Goal: Use online tool/utility

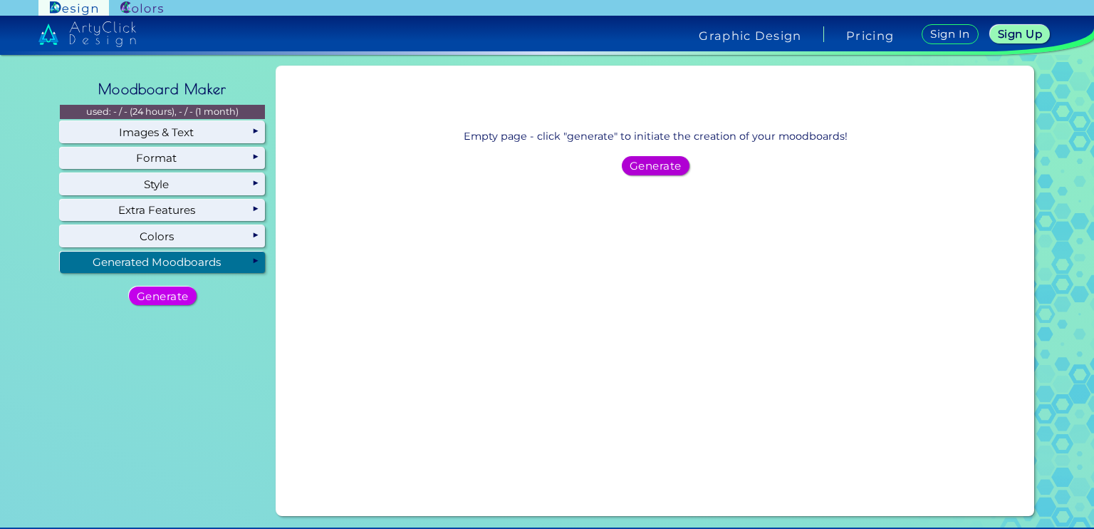
click at [650, 165] on h5 "Generate" at bounding box center [656, 165] width 52 height 11
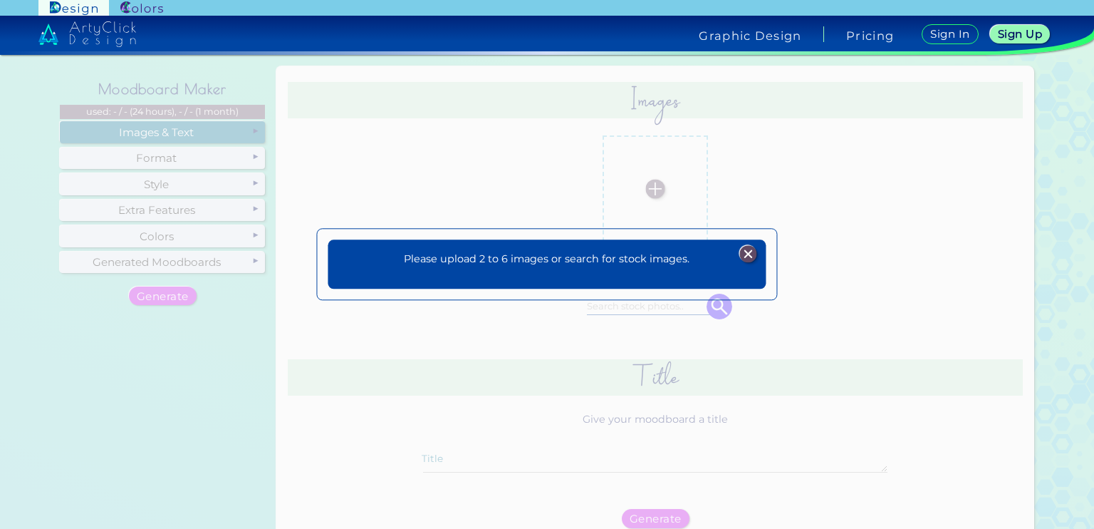
click at [663, 268] on div "Please upload 2 to 6 images or search for stock images. Plans Sign Up Sign In" at bounding box center [546, 264] width 437 height 49
click at [752, 256] on img at bounding box center [747, 253] width 17 height 17
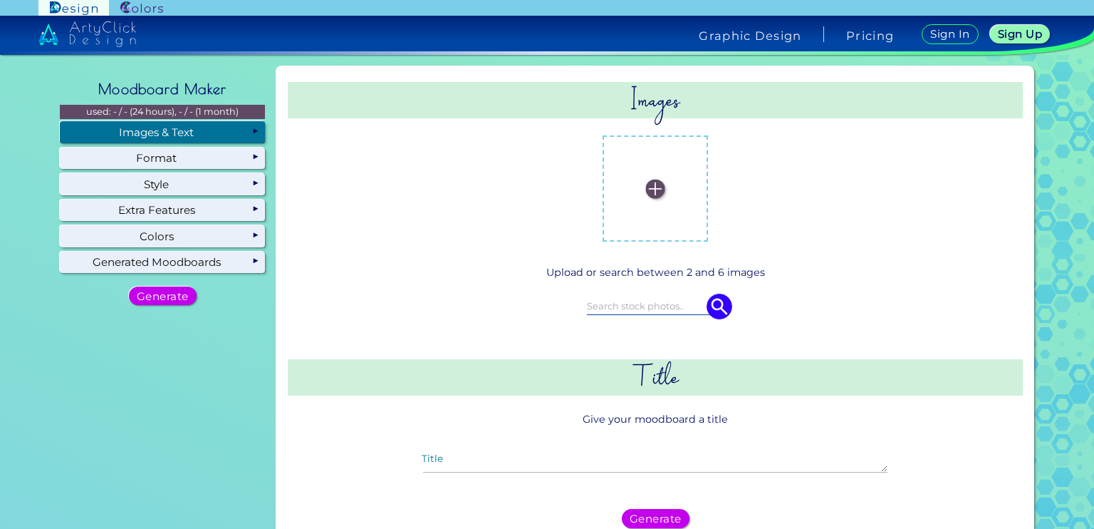
click at [657, 190] on img at bounding box center [655, 188] width 19 height 19
click at [0, 0] on input "file" at bounding box center [0, 0] width 0 height 0
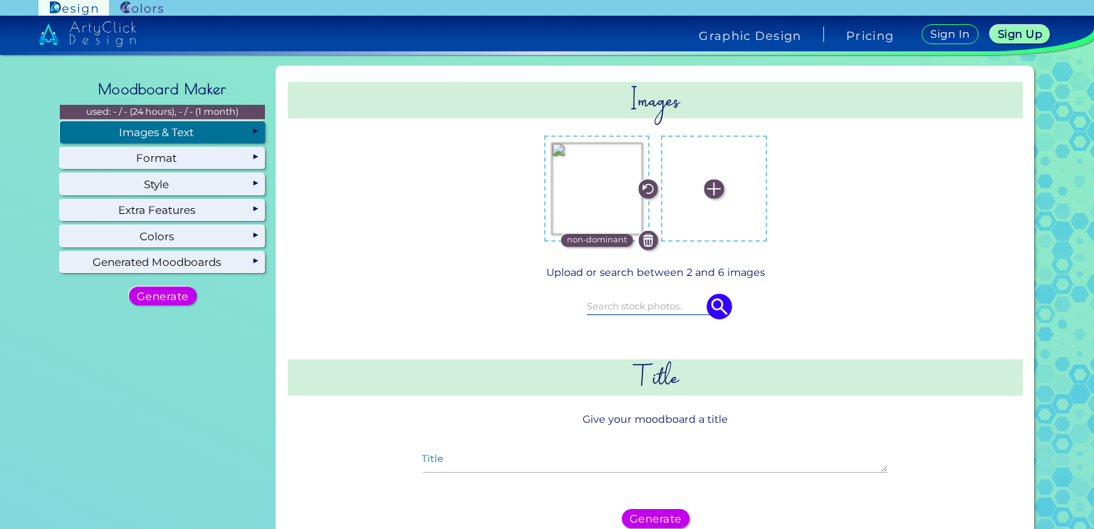
click at [710, 192] on img at bounding box center [714, 188] width 19 height 19
click at [0, 0] on input "file" at bounding box center [0, 0] width 0 height 0
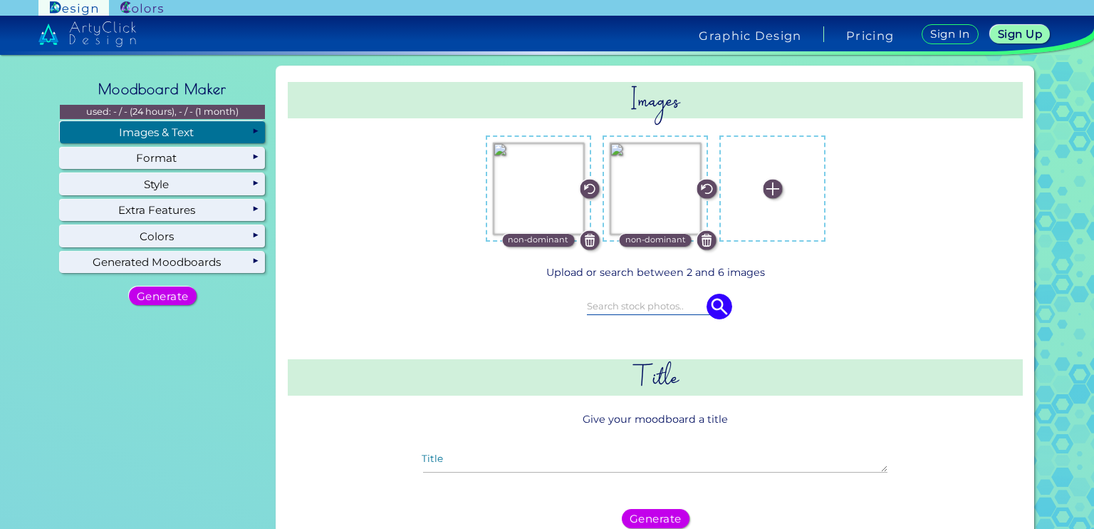
click at [763, 212] on label at bounding box center [772, 187] width 91 height 91
click at [0, 0] on input "file" at bounding box center [0, 0] width 0 height 0
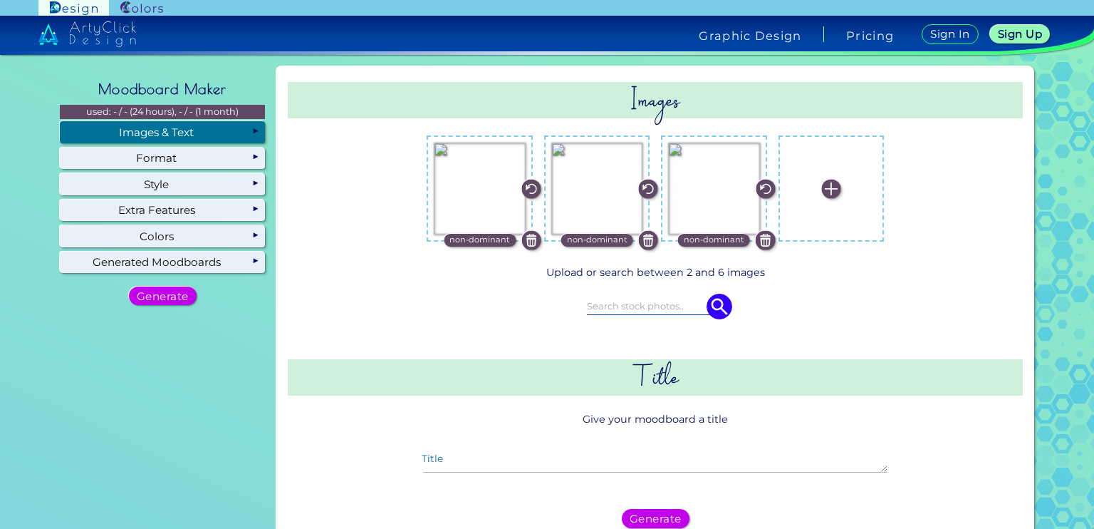
click at [833, 217] on label at bounding box center [831, 187] width 91 height 91
click at [0, 0] on input "file" at bounding box center [0, 0] width 0 height 0
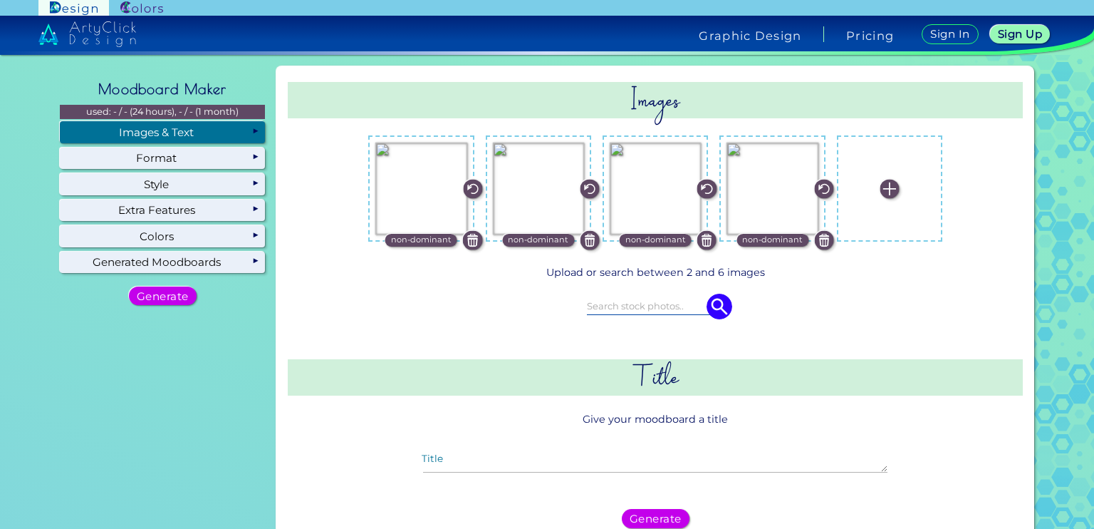
click at [871, 198] on label at bounding box center [889, 187] width 91 height 91
click at [0, 0] on input "file" at bounding box center [0, 0] width 0 height 0
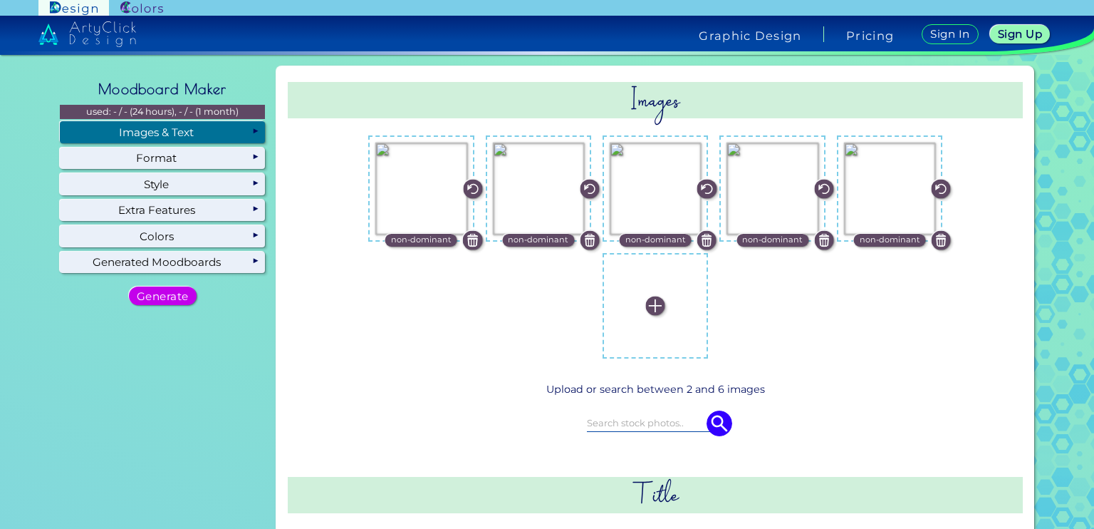
click at [656, 306] on img at bounding box center [655, 305] width 19 height 19
click at [0, 0] on input "file" at bounding box center [0, 0] width 0 height 0
click at [721, 424] on img at bounding box center [720, 423] width 26 height 26
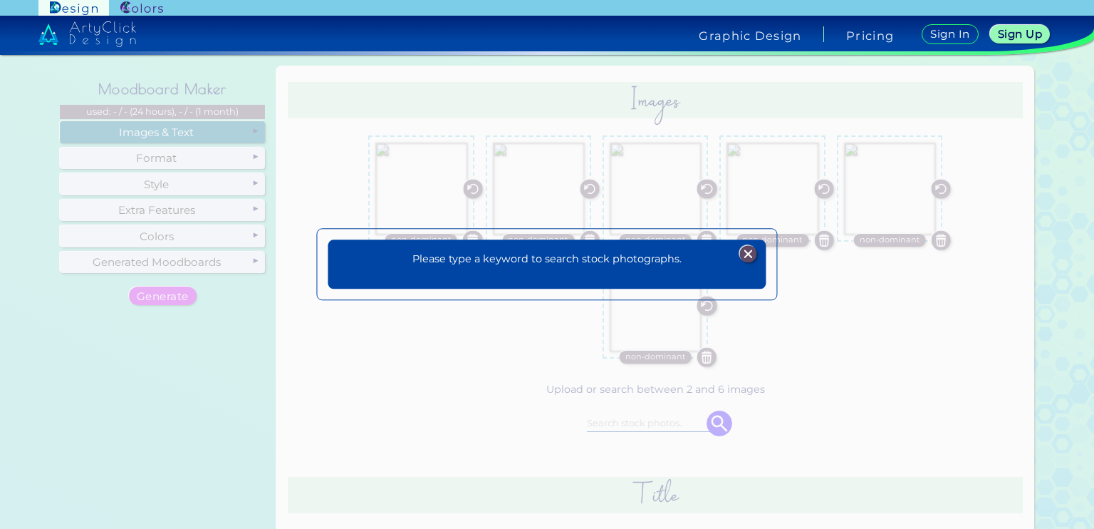
click at [744, 253] on img at bounding box center [747, 253] width 17 height 17
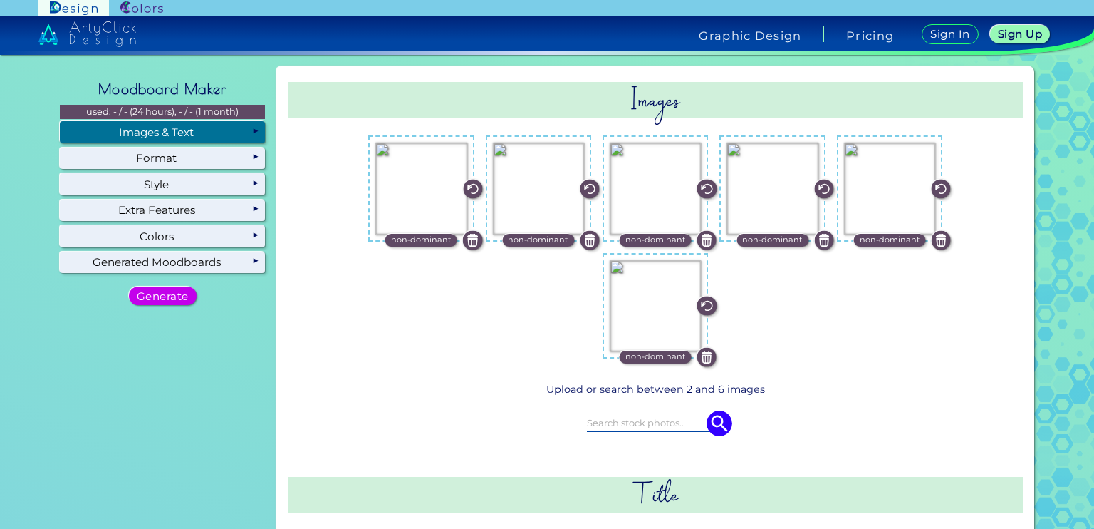
click at [636, 420] on input at bounding box center [655, 423] width 137 height 16
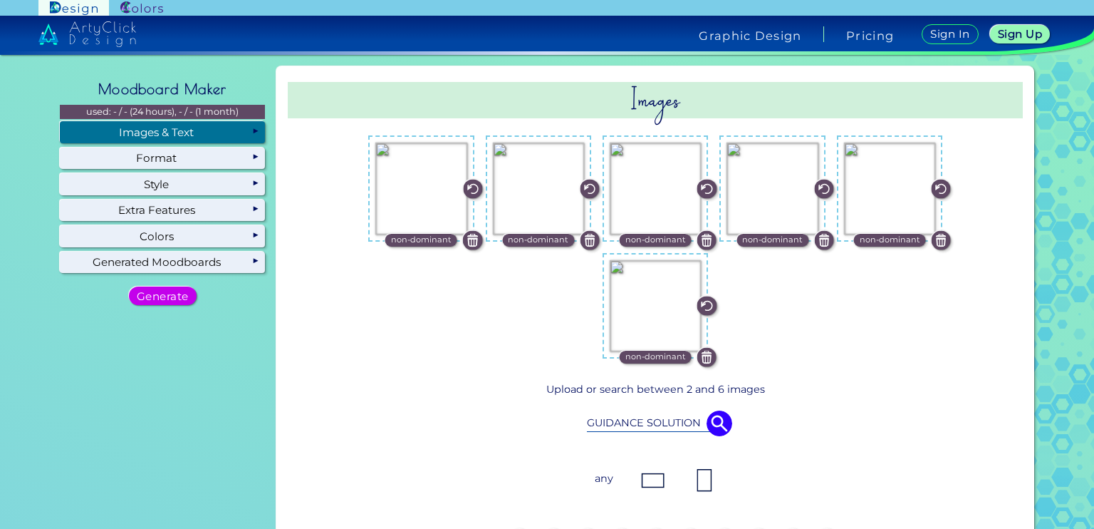
type input "GUIDANCE SOLUTION"
click at [704, 481] on img at bounding box center [704, 480] width 28 height 28
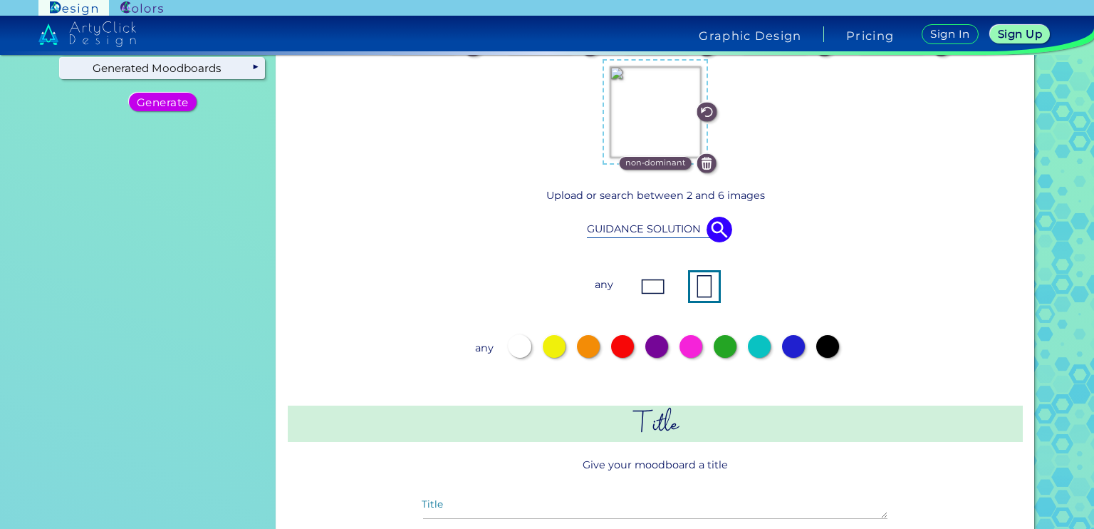
scroll to position [197, 0]
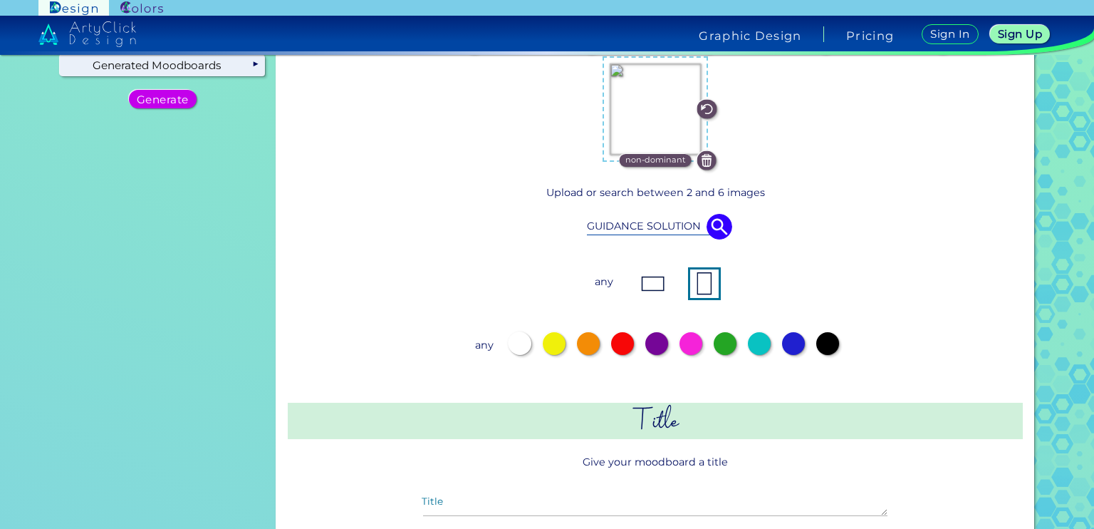
click at [488, 343] on p "any" at bounding box center [485, 345] width 26 height 26
click at [724, 425] on h2 "Title" at bounding box center [655, 420] width 735 height 36
click at [682, 507] on textarea "Title" at bounding box center [655, 507] width 464 height 17
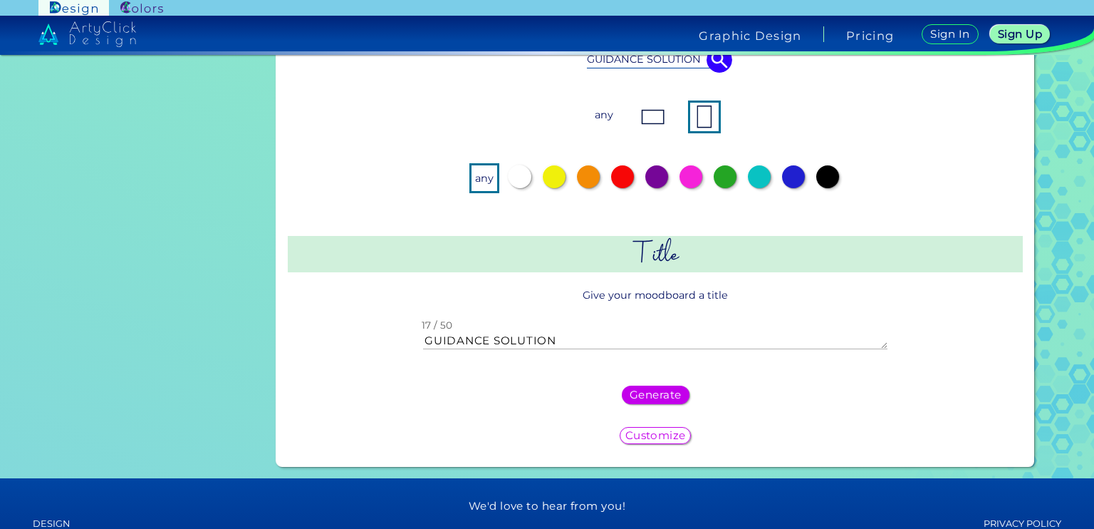
scroll to position [368, 0]
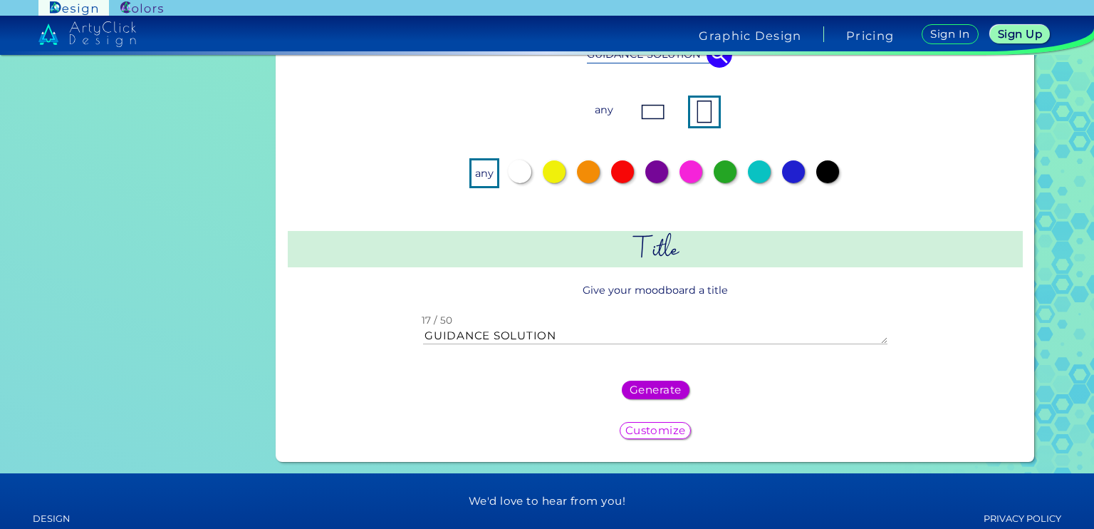
type textarea "GUIDANCE SOLUTION"
click at [678, 390] on div "Generate" at bounding box center [655, 389] width 69 height 19
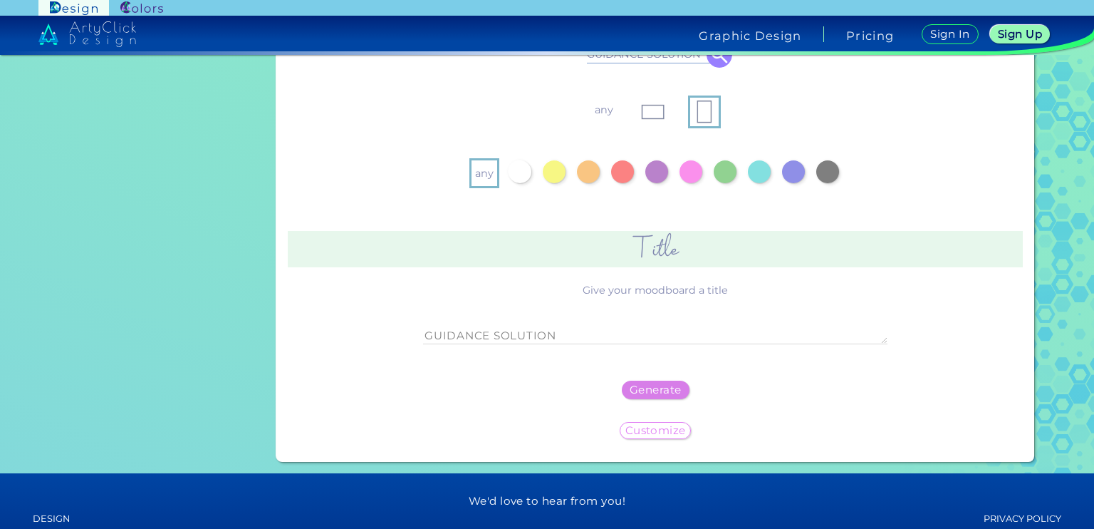
scroll to position [0, 0]
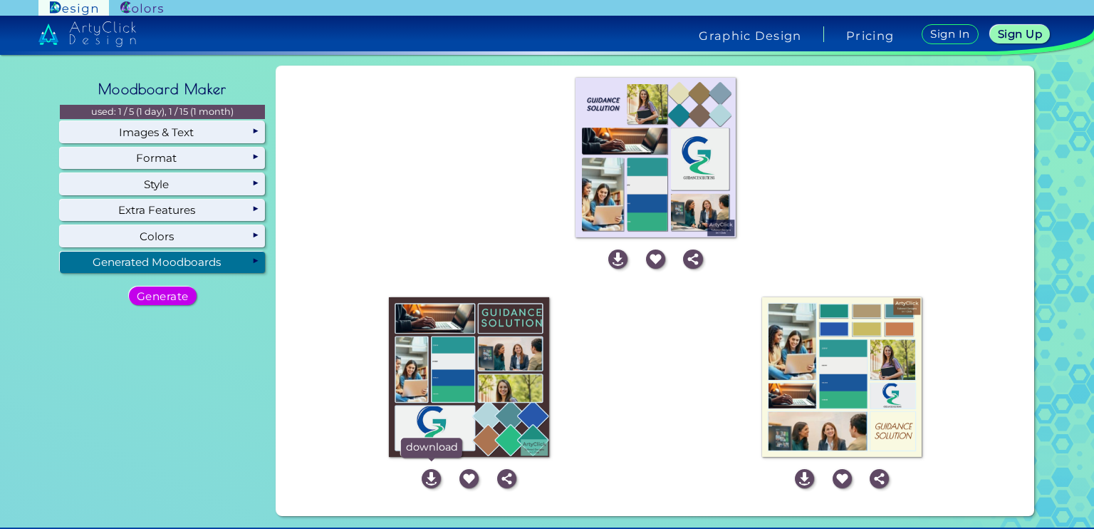
click at [434, 479] on img at bounding box center [431, 478] width 19 height 19
click at [615, 259] on img at bounding box center [617, 258] width 19 height 19
click at [803, 478] on img at bounding box center [804, 478] width 19 height 19
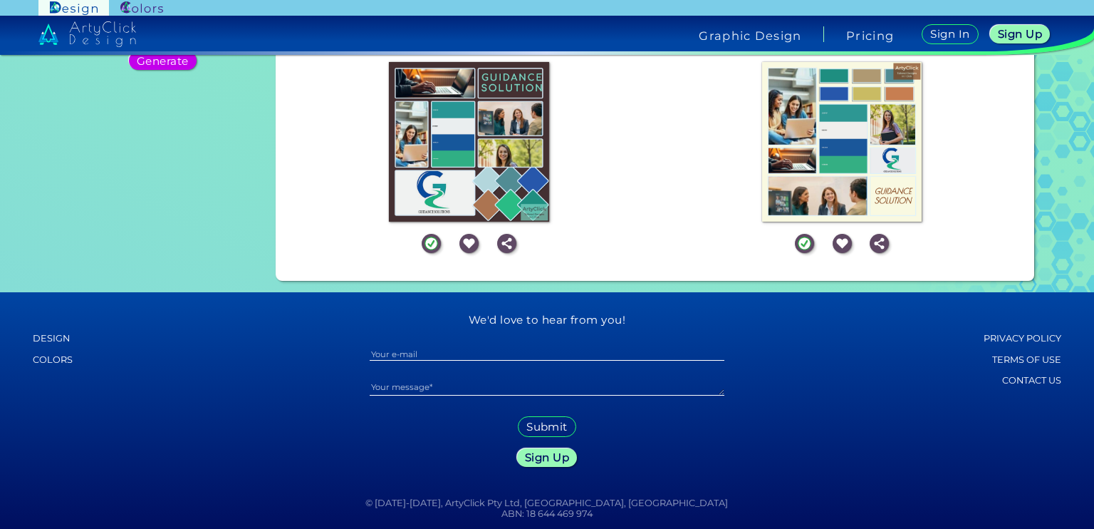
scroll to position [237, 0]
